Goal: Information Seeking & Learning: Check status

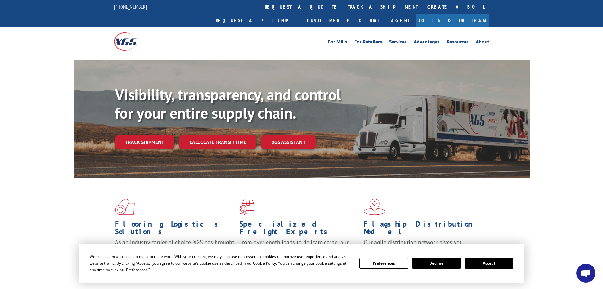
click at [491, 265] on button "Accept" at bounding box center [489, 262] width 49 height 11
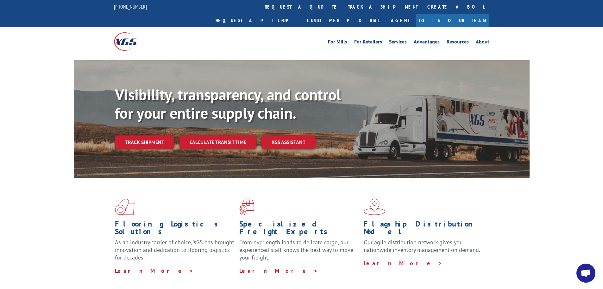
click at [584, 274] on span "Open chat" at bounding box center [586, 273] width 10 height 9
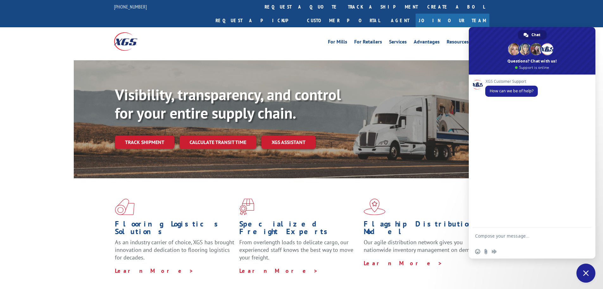
click at [495, 238] on textarea "Compose your message..." at bounding box center [525, 238] width 100 height 11
type textarea "Good Morning, Can you please provide the status of"
drag, startPoint x: 590, startPoint y: 272, endPoint x: 584, endPoint y: 272, distance: 6.1
click at [588, 272] on span "Close chat" at bounding box center [586, 272] width 19 height 19
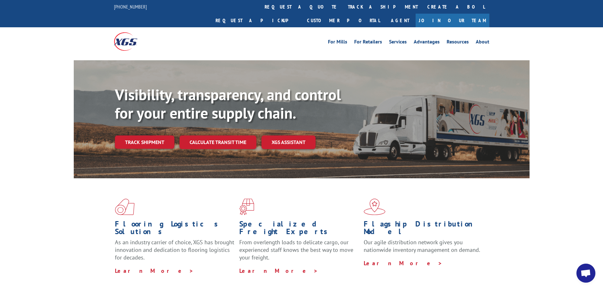
drag, startPoint x: 148, startPoint y: 131, endPoint x: 151, endPoint y: 130, distance: 3.4
click at [148, 135] on link "Track shipment" at bounding box center [145, 141] width 60 height 13
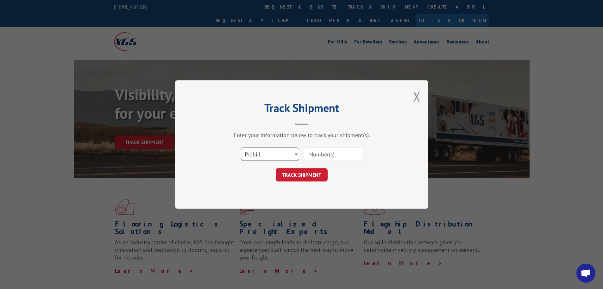
click at [277, 154] on select "Select category... Probill BOL PO" at bounding box center [270, 153] width 58 height 13
select select "po"
click at [241, 147] on select "Select category... Probill BOL PO" at bounding box center [270, 153] width 58 height 13
click at [318, 155] on input at bounding box center [333, 153] width 58 height 13
type input "14546147"
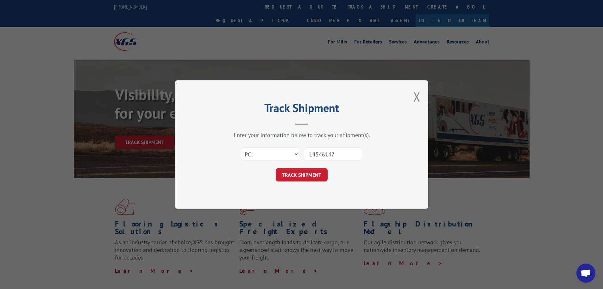
click at [276, 168] on button "TRACK SHIPMENT" at bounding box center [302, 174] width 52 height 13
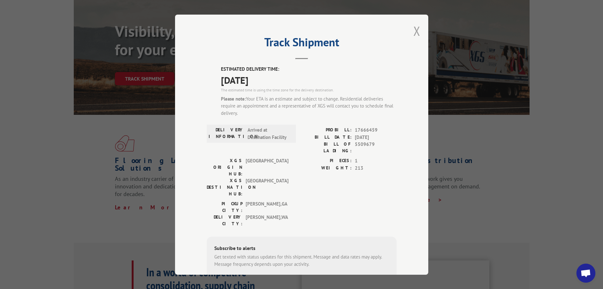
click at [415, 28] on button "Close modal" at bounding box center [417, 30] width 7 height 17
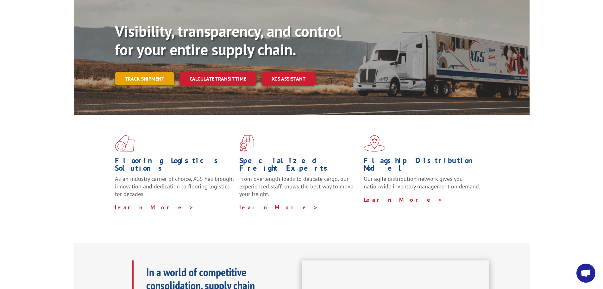
click at [150, 72] on link "Track shipment" at bounding box center [145, 78] width 60 height 13
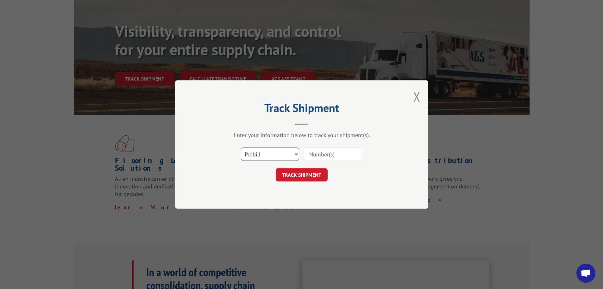
click at [262, 155] on select "Select category... Probill BOL PO" at bounding box center [270, 153] width 58 height 13
select select "po"
click at [241, 147] on select "Select category... Probill BOL PO" at bounding box center [270, 153] width 58 height 13
click at [333, 154] on input at bounding box center [333, 153] width 58 height 13
type input "14546148"
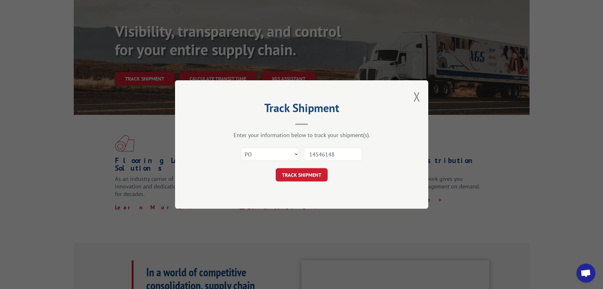
click at [276, 168] on button "TRACK SHIPMENT" at bounding box center [302, 174] width 52 height 13
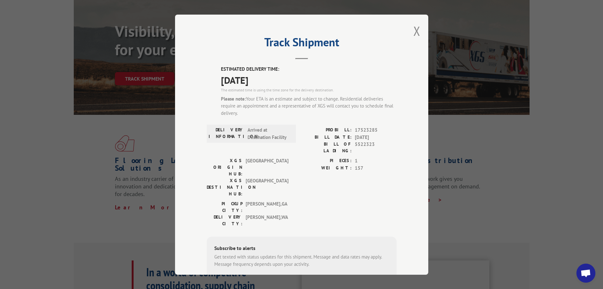
click at [539, 191] on div "Track Shipment ESTIMATED DELIVERY TIME: [DATE] The estimated time is using the …" at bounding box center [301, 144] width 603 height 289
click at [414, 32] on button "Close modal" at bounding box center [417, 30] width 7 height 17
